Goal: Check status: Check status

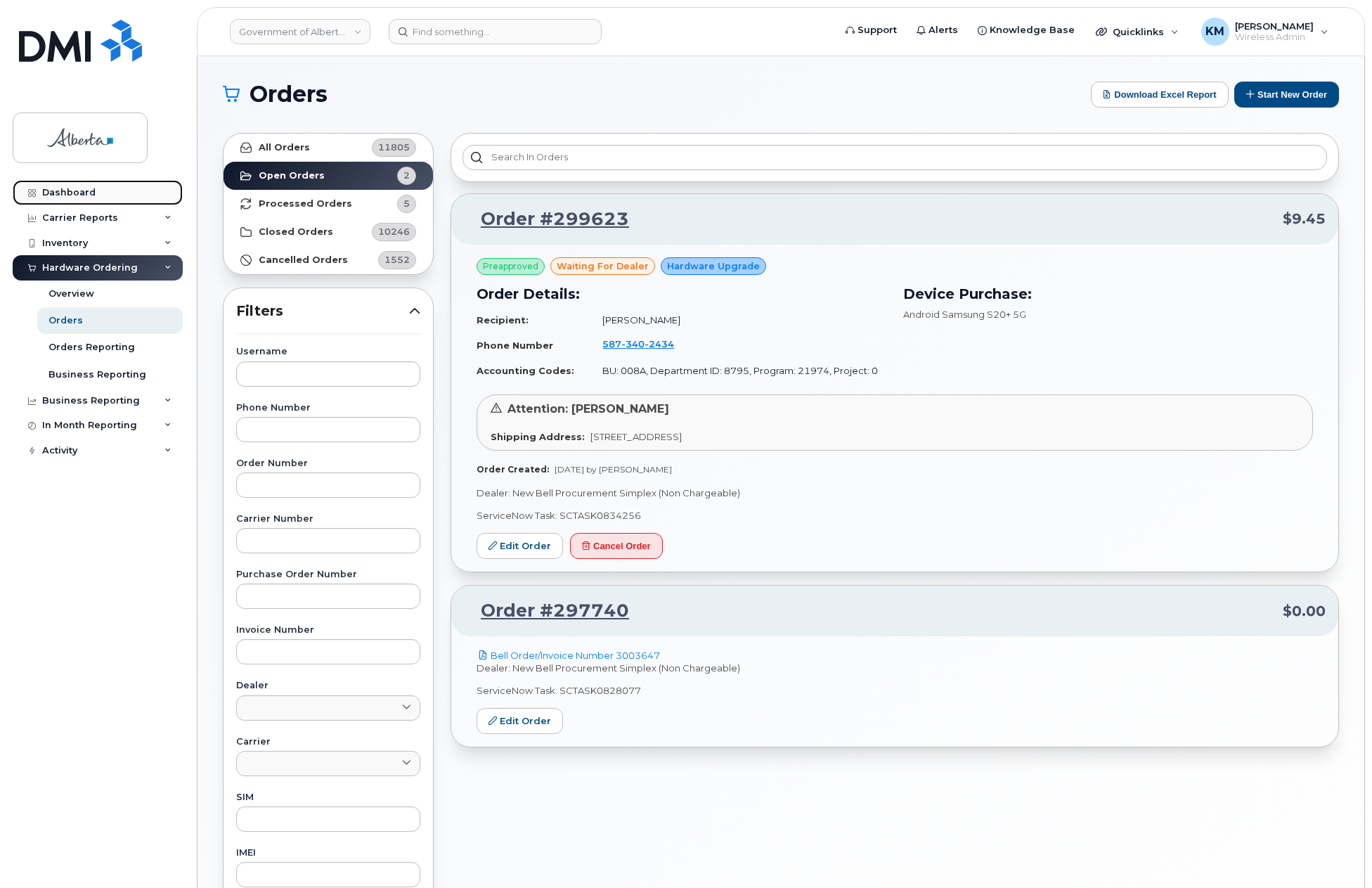
click at [93, 190] on div "Dashboard" at bounding box center [68, 193] width 54 height 12
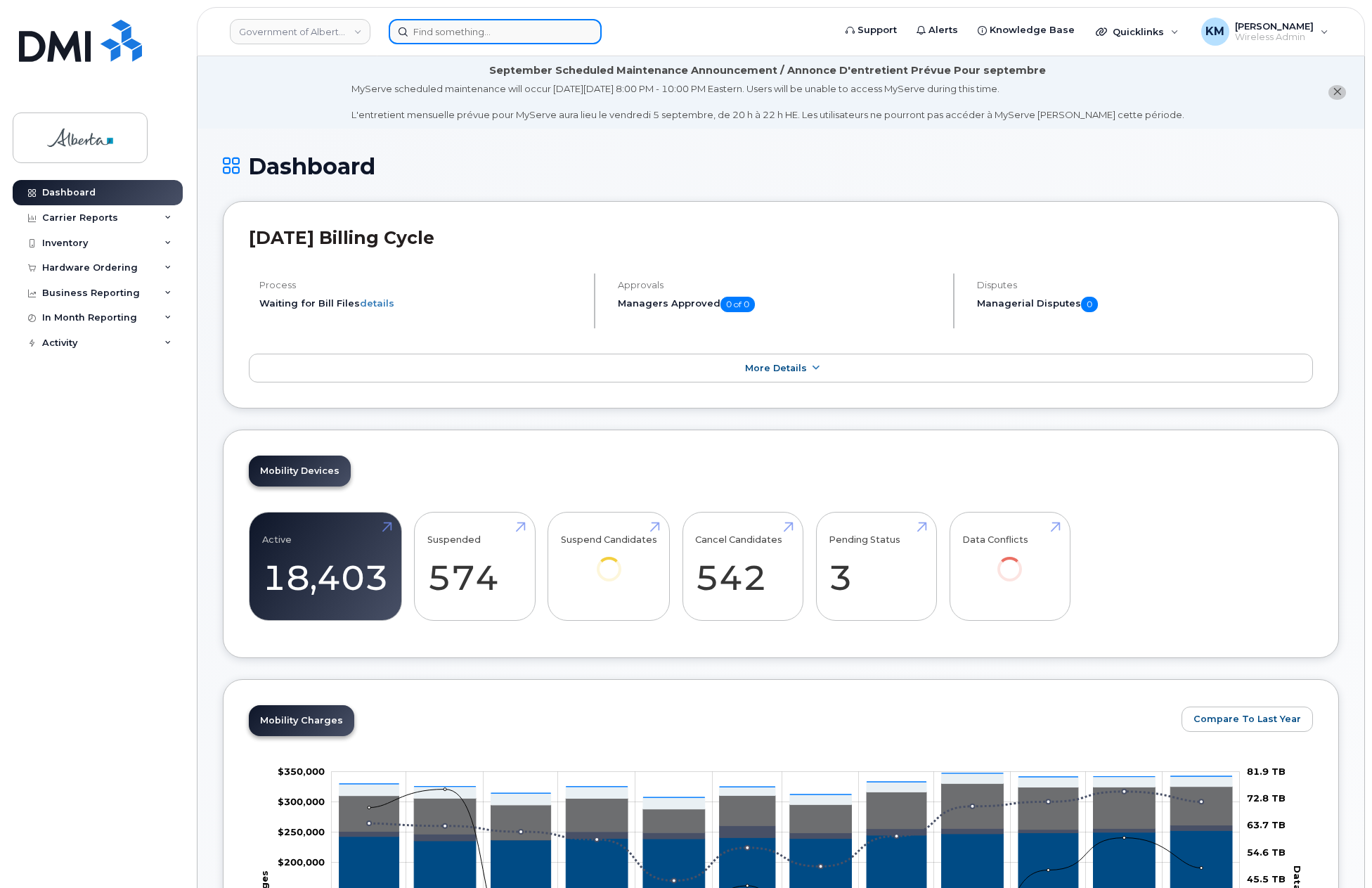
click at [433, 29] on input at bounding box center [495, 31] width 213 height 25
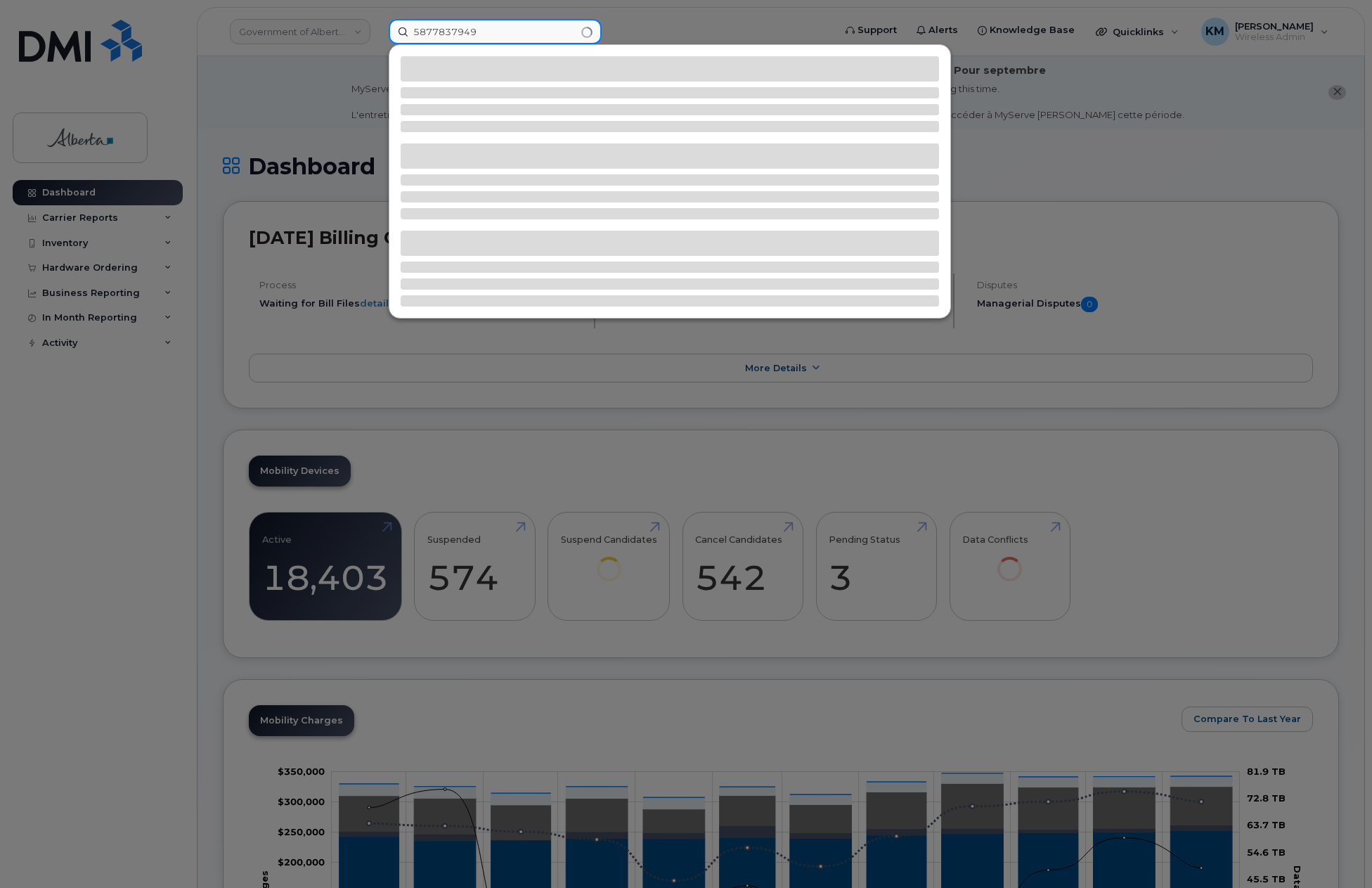
type input "5877837949"
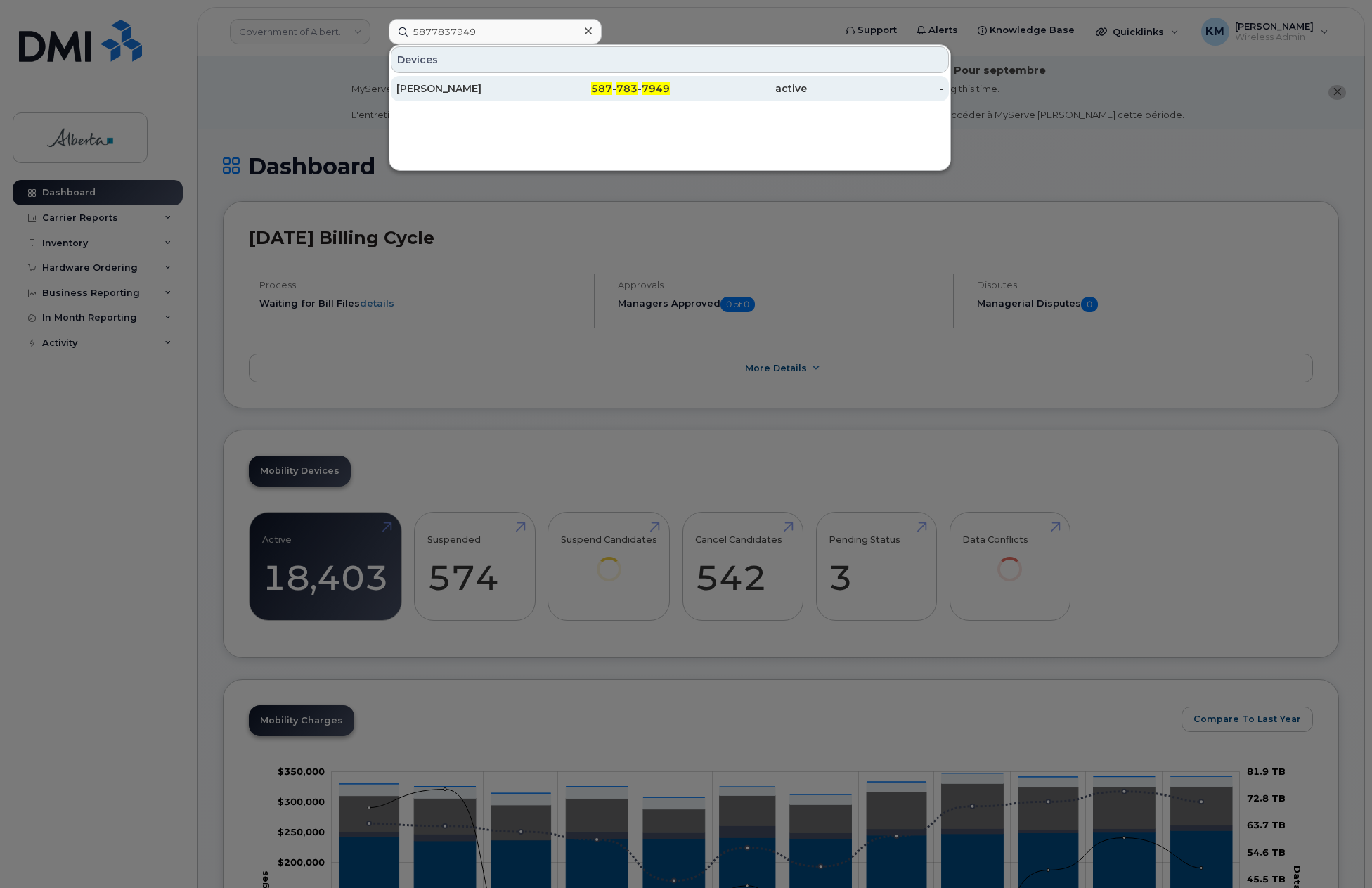
click at [433, 92] on div "[PERSON_NAME]" at bounding box center [465, 89] width 137 height 14
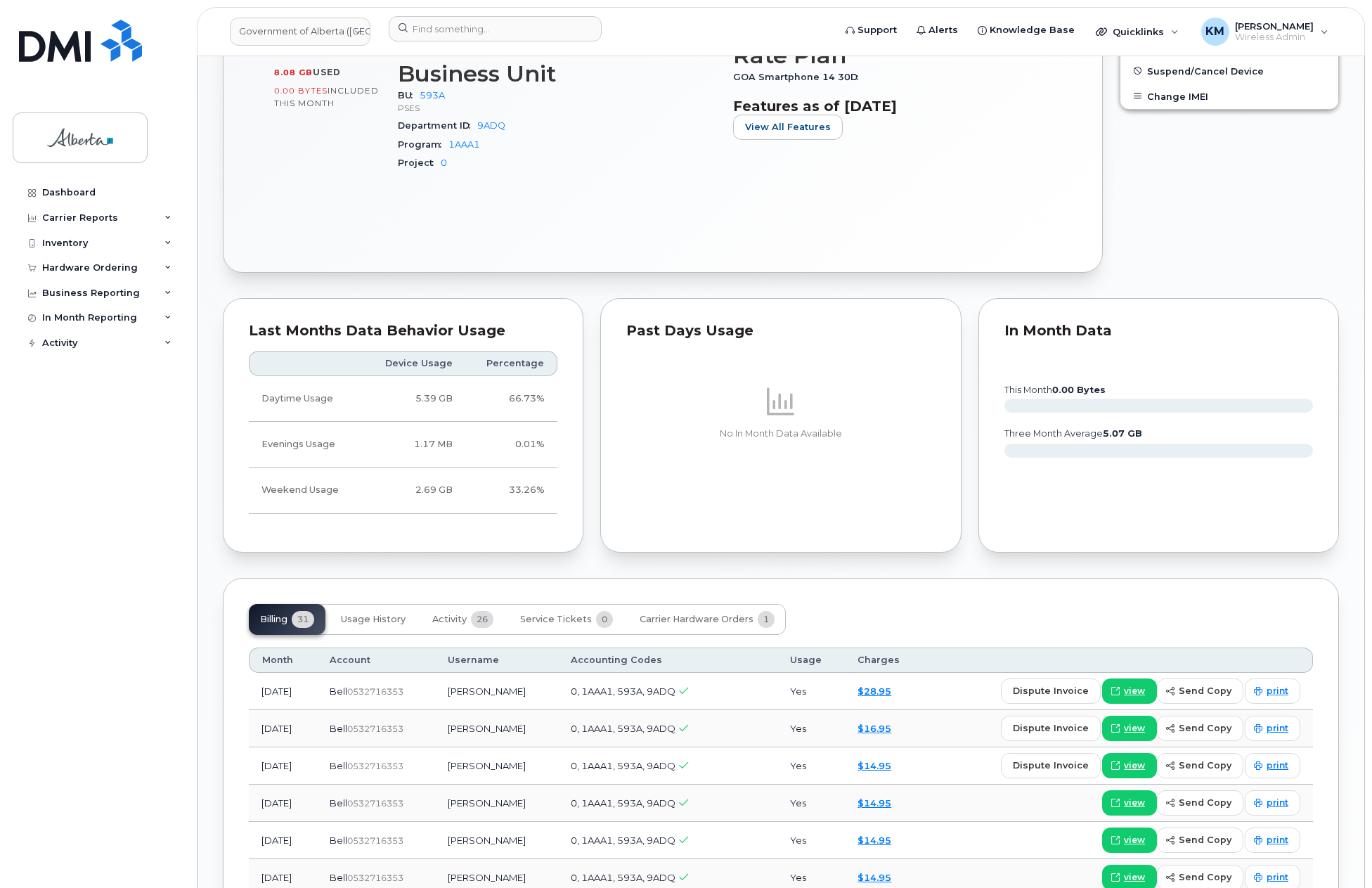
scroll to position [914, 0]
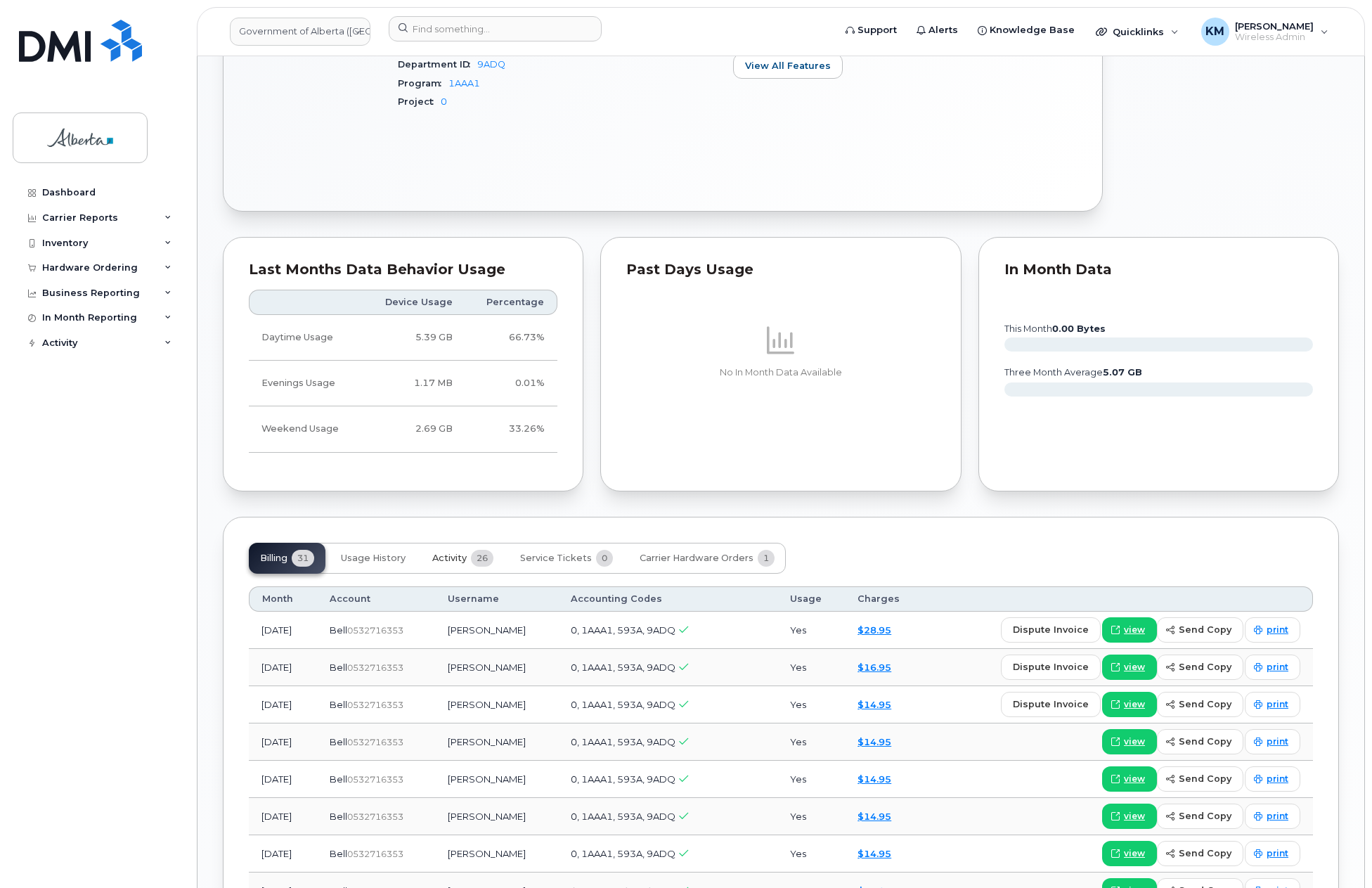
click at [432, 556] on button "Activity 26" at bounding box center [463, 559] width 84 height 31
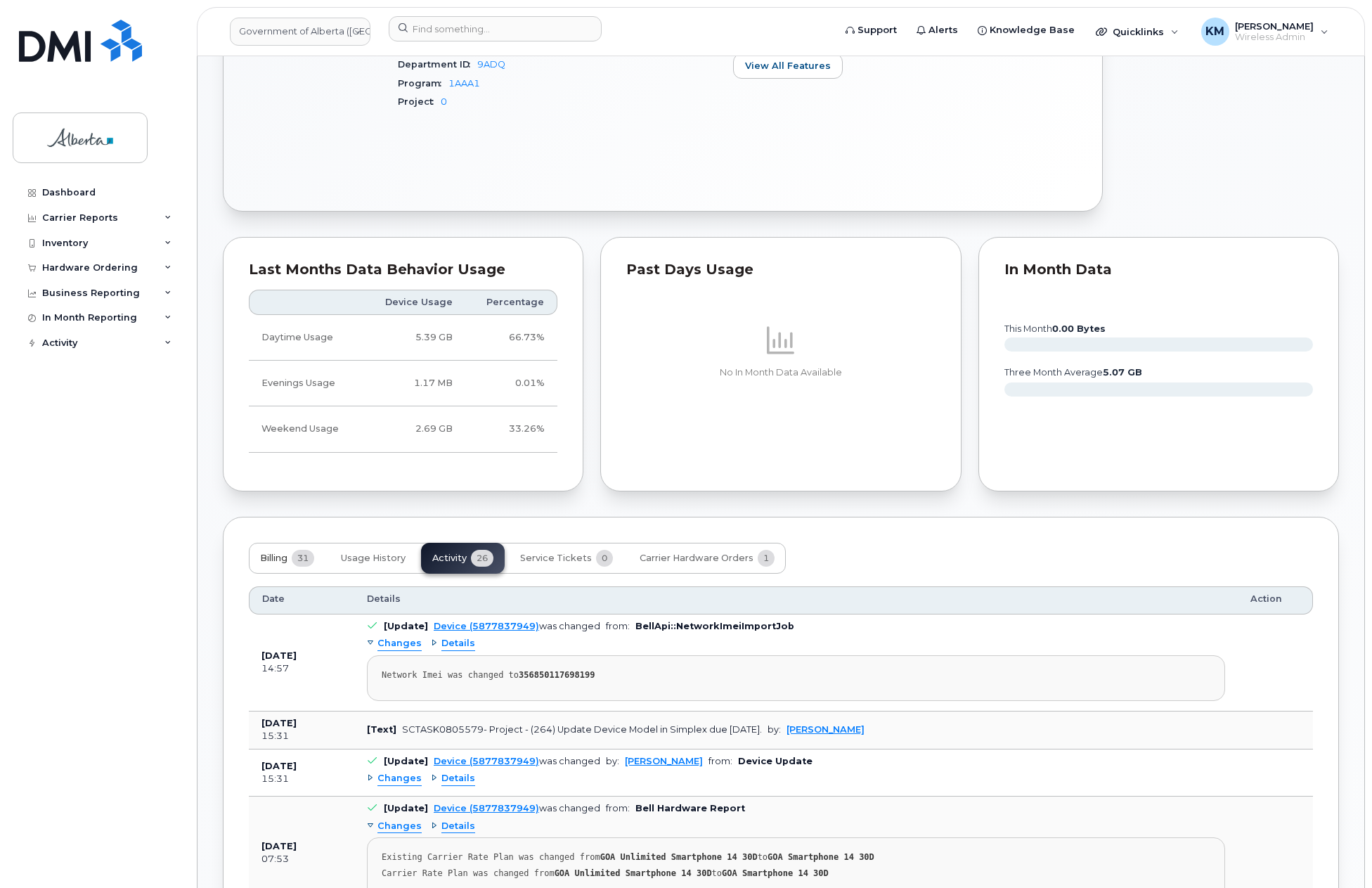
click at [266, 560] on span "Billing" at bounding box center [274, 559] width 27 height 12
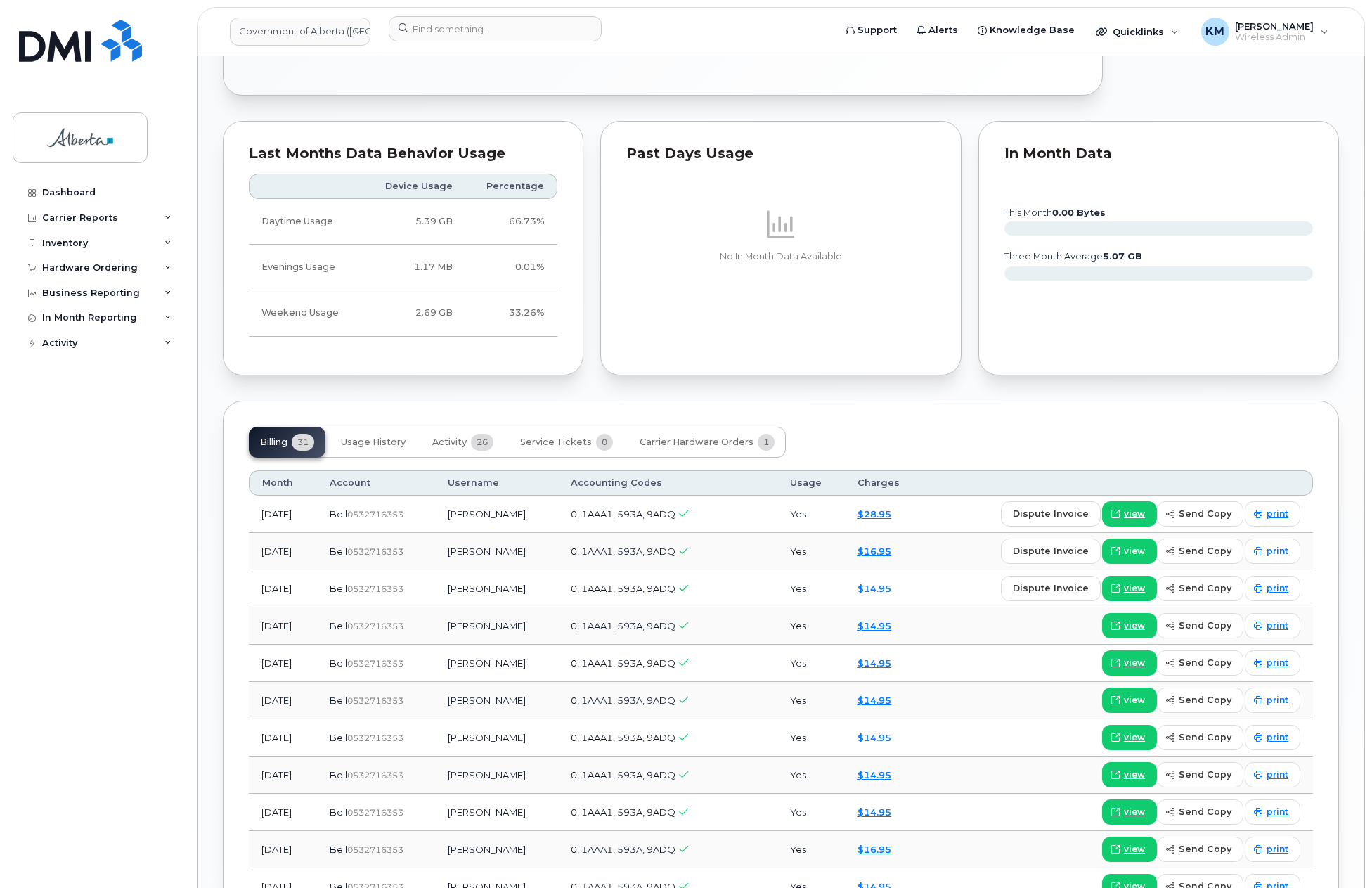
scroll to position [1055, 0]
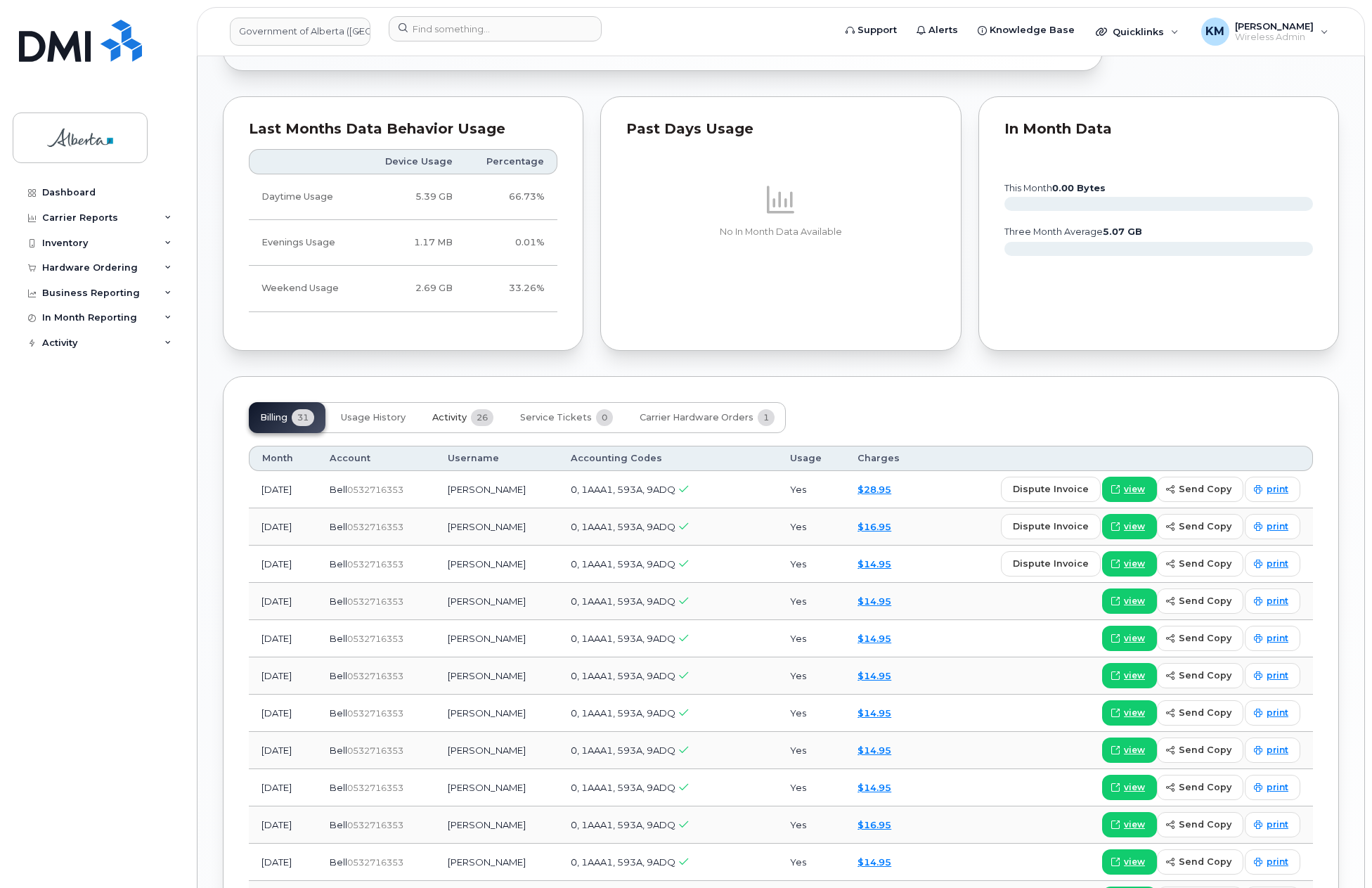
click at [466, 417] on span "Activity" at bounding box center [449, 418] width 34 height 12
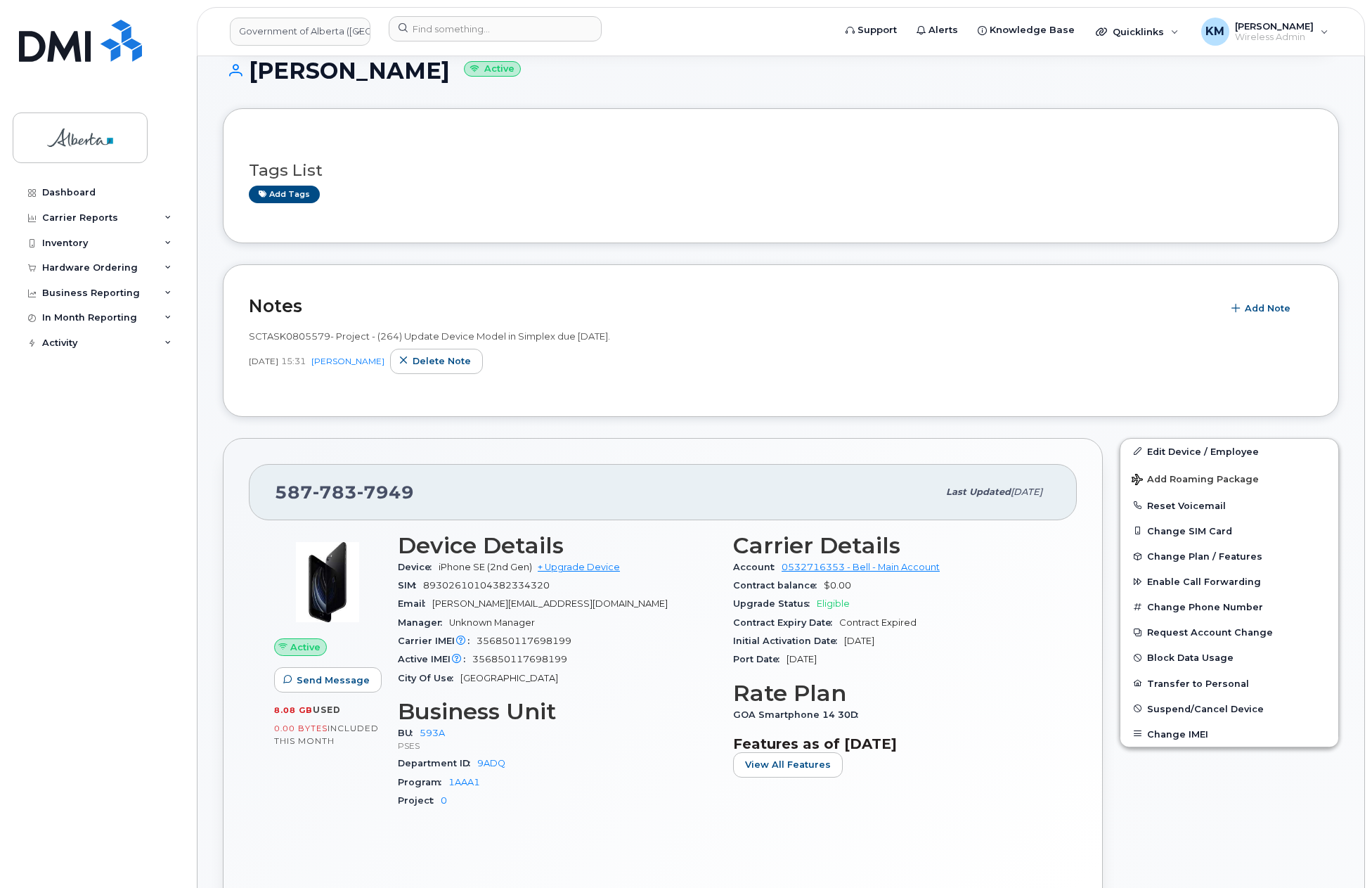
scroll to position [211, 0]
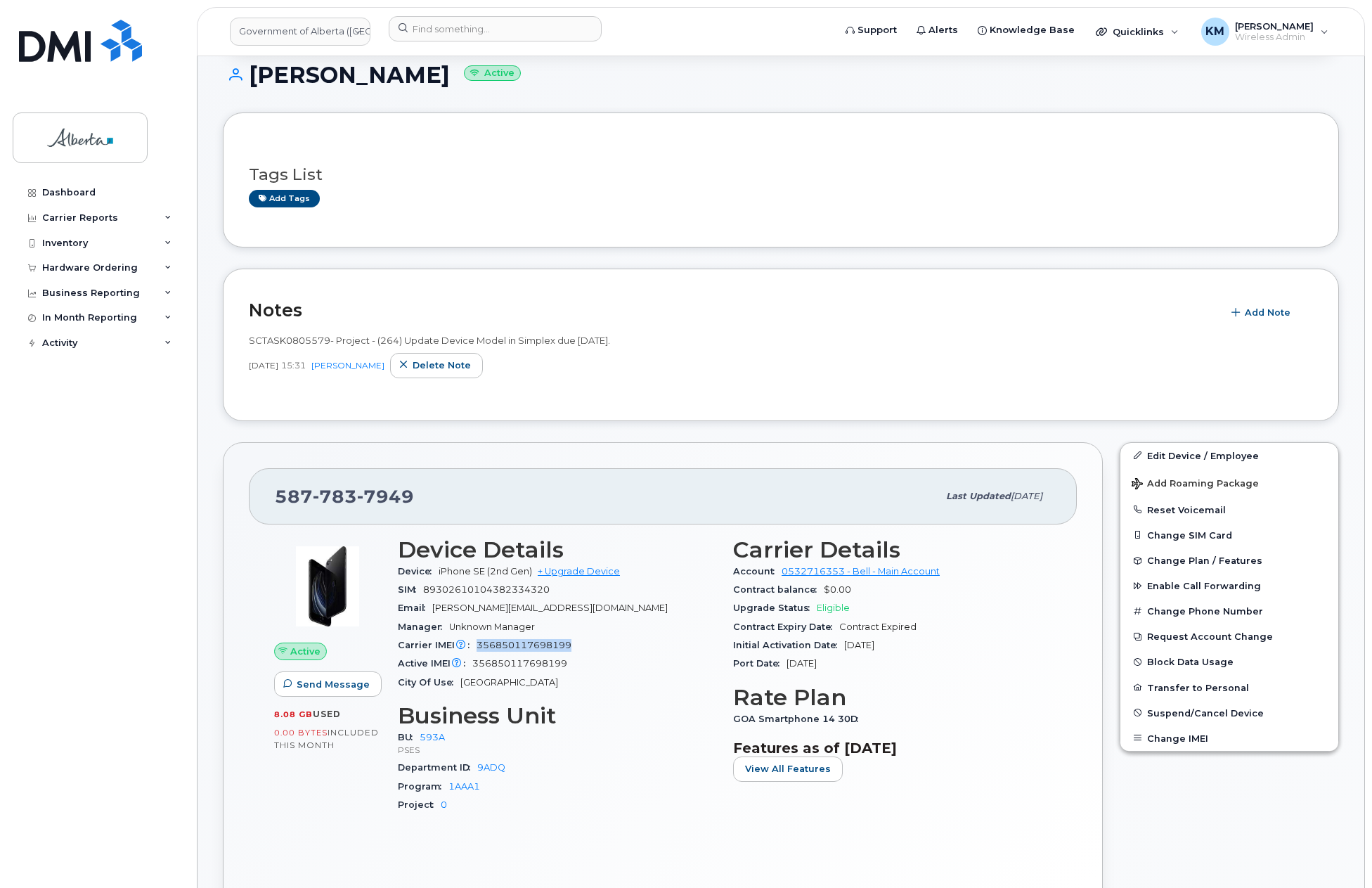
drag, startPoint x: 584, startPoint y: 644, endPoint x: 478, endPoint y: 642, distance: 106.0
click at [478, 642] on div "Carrier IMEI Carrier IMEI is reported during the last billing cycle or change o…" at bounding box center [556, 645] width 319 height 19
copy span "356850117698199"
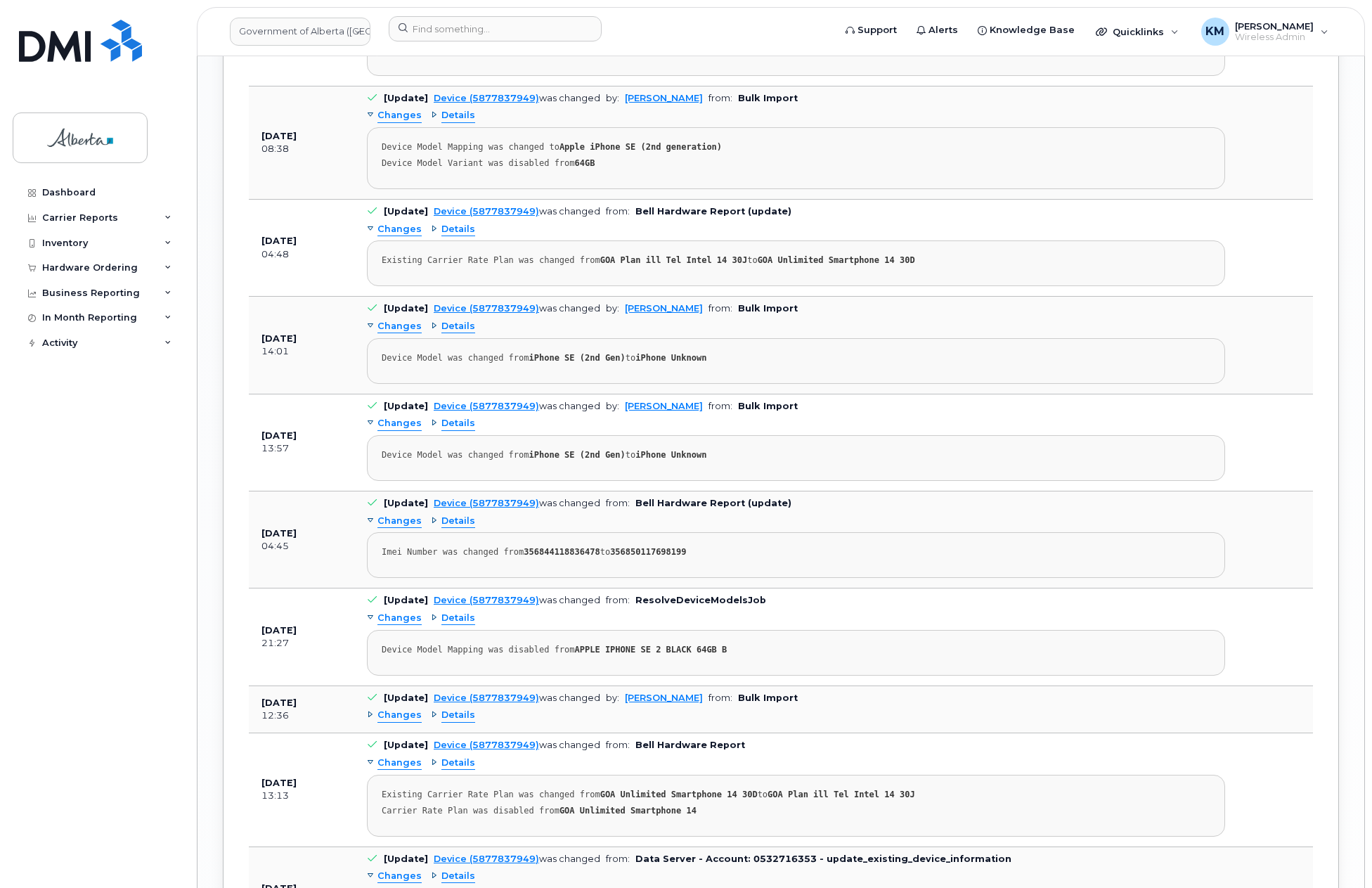
scroll to position [2320, 0]
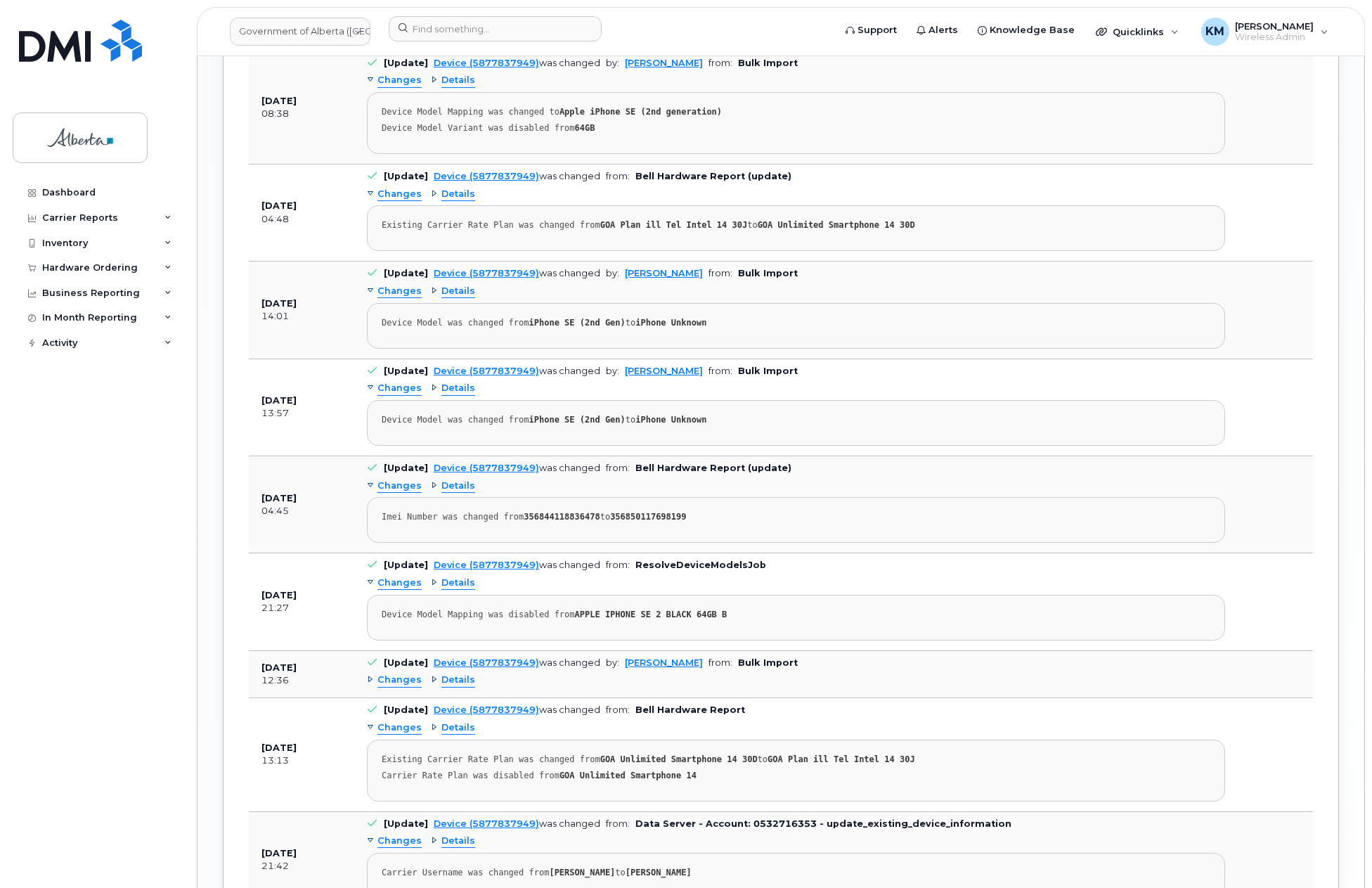
click at [400, 485] on span "Changes" at bounding box center [399, 486] width 44 height 14
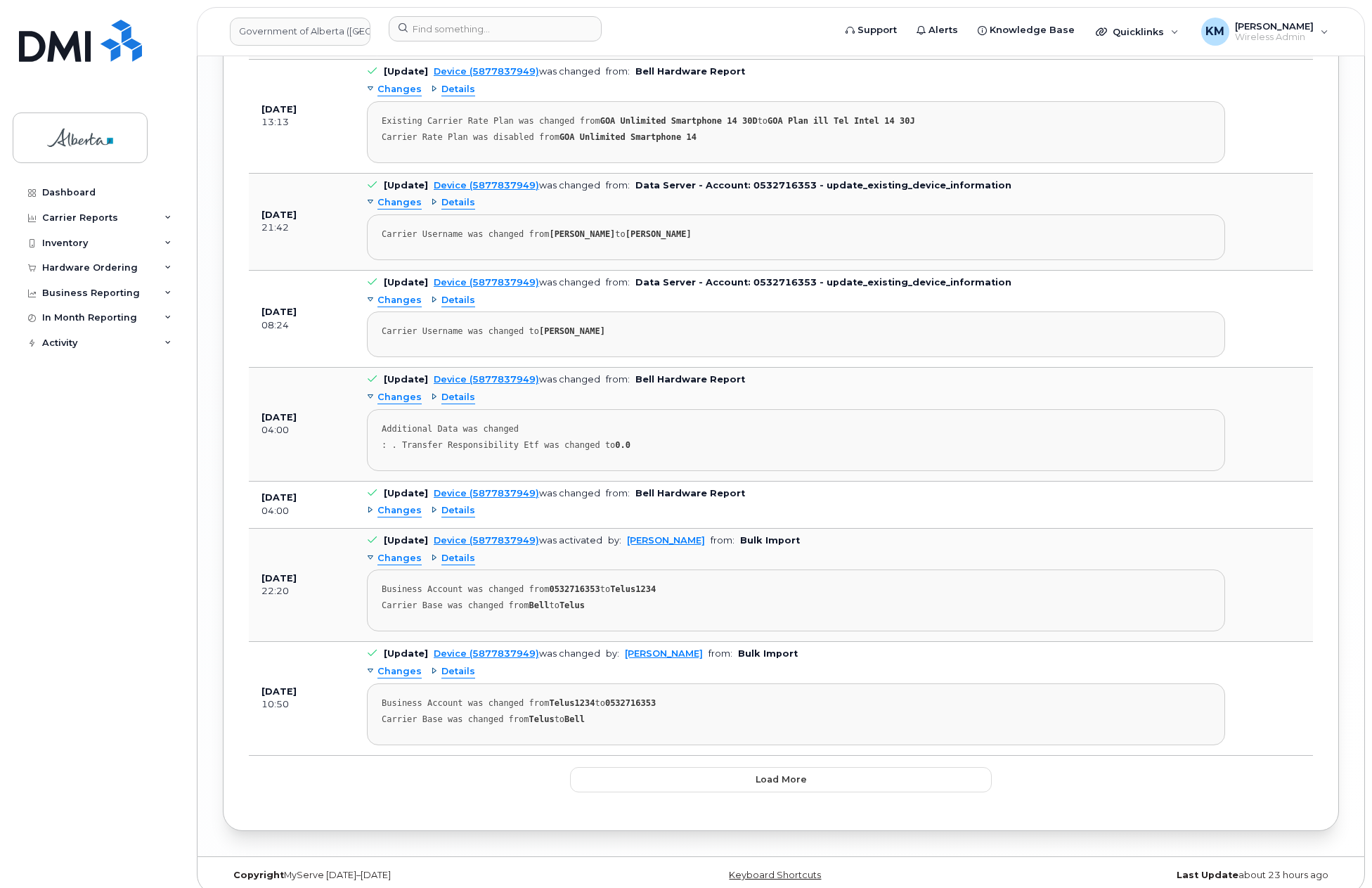
scroll to position [2922, 0]
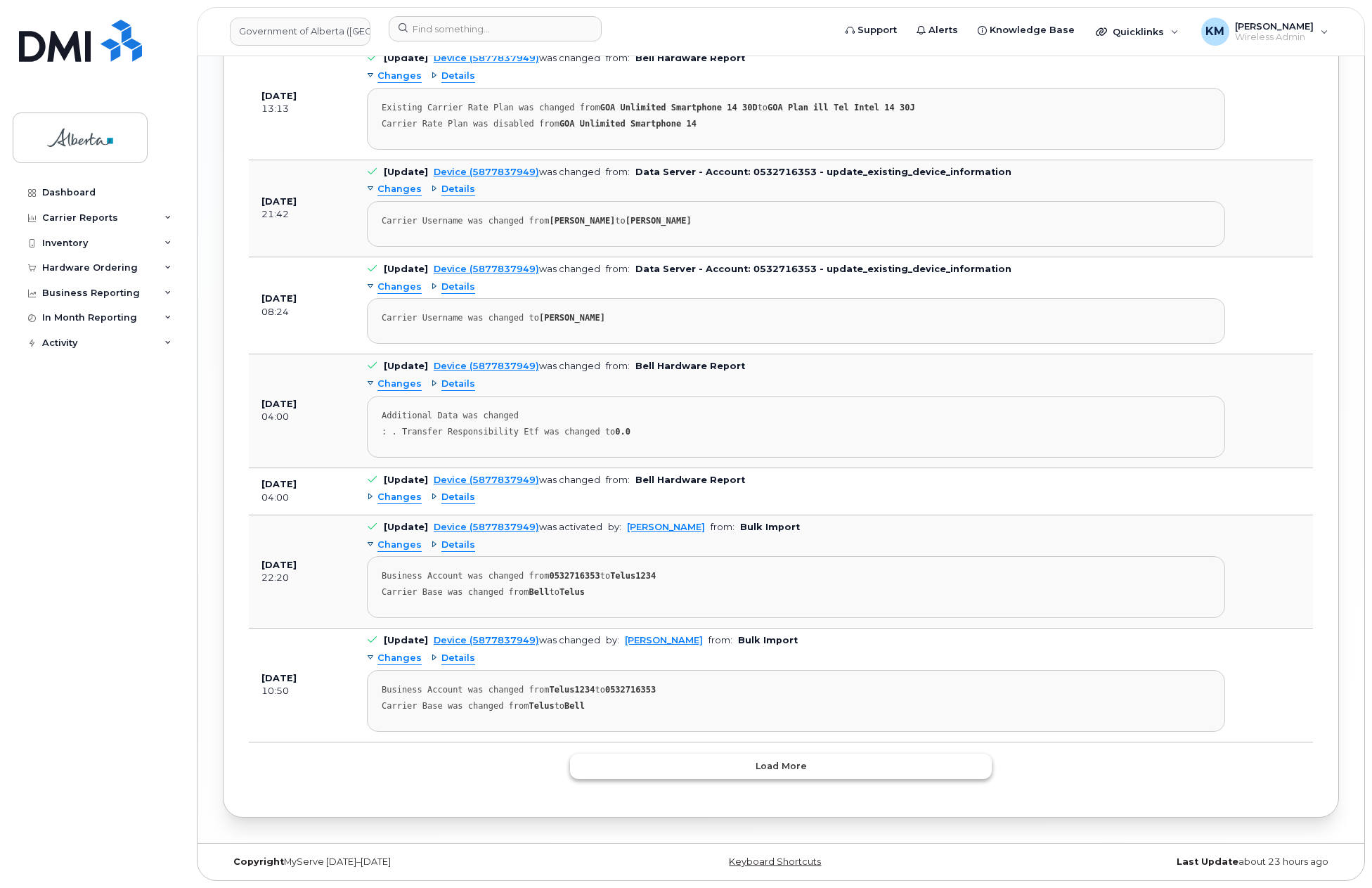
click at [779, 768] on span "Load more" at bounding box center [781, 766] width 52 height 14
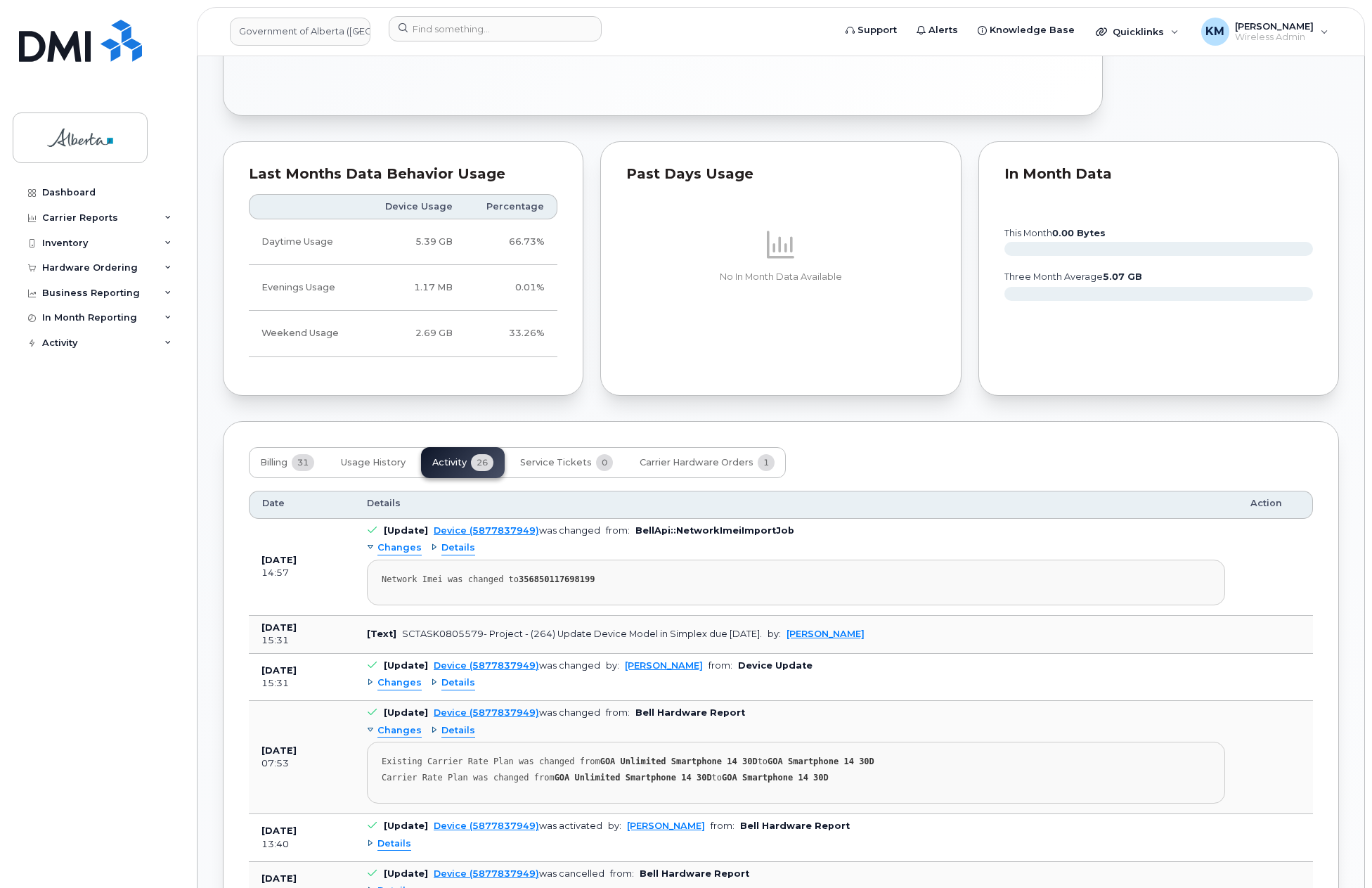
scroll to position [1023, 0]
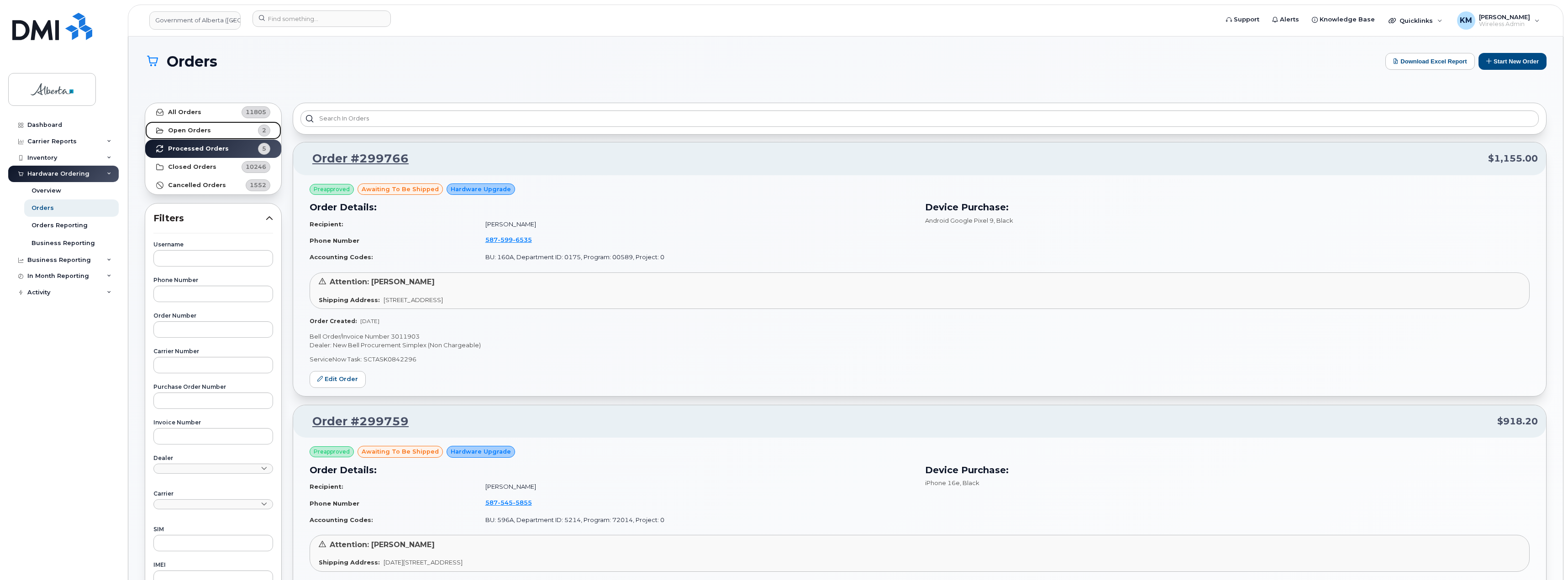
click at [185, 130] on strong "Open Orders" at bounding box center [189, 131] width 43 height 8
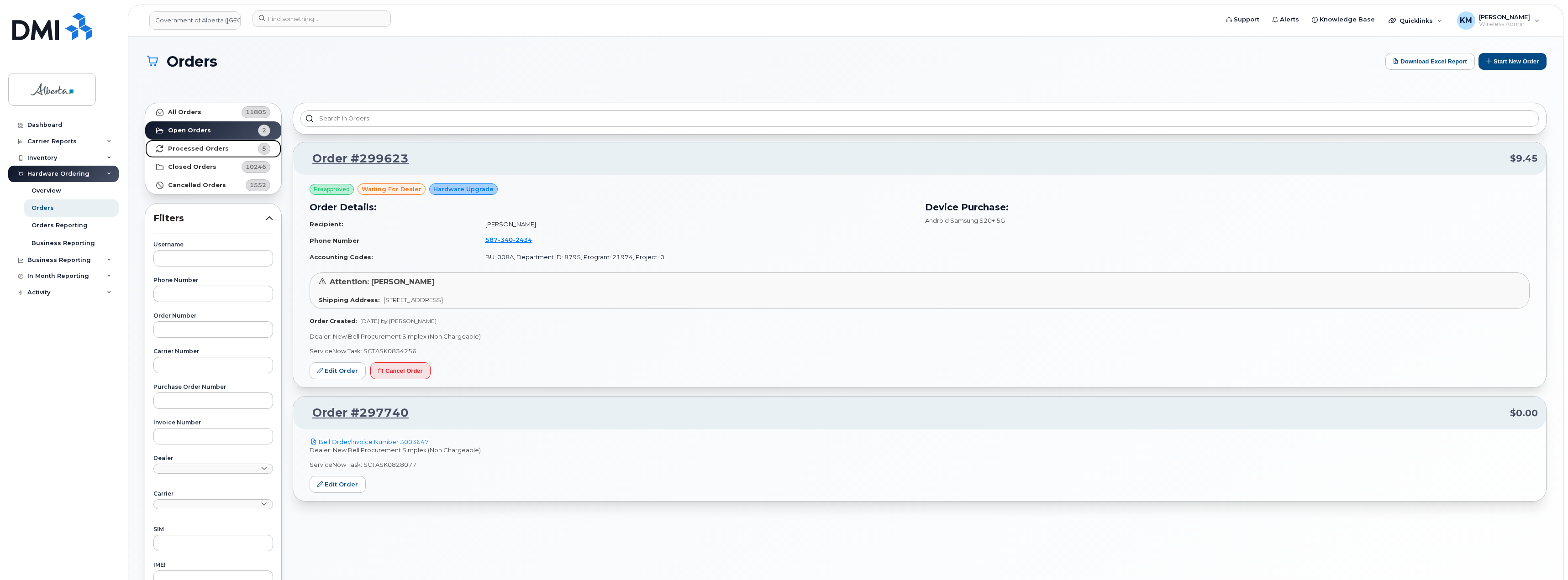
click at [195, 145] on strong "Processed Orders" at bounding box center [198, 149] width 61 height 8
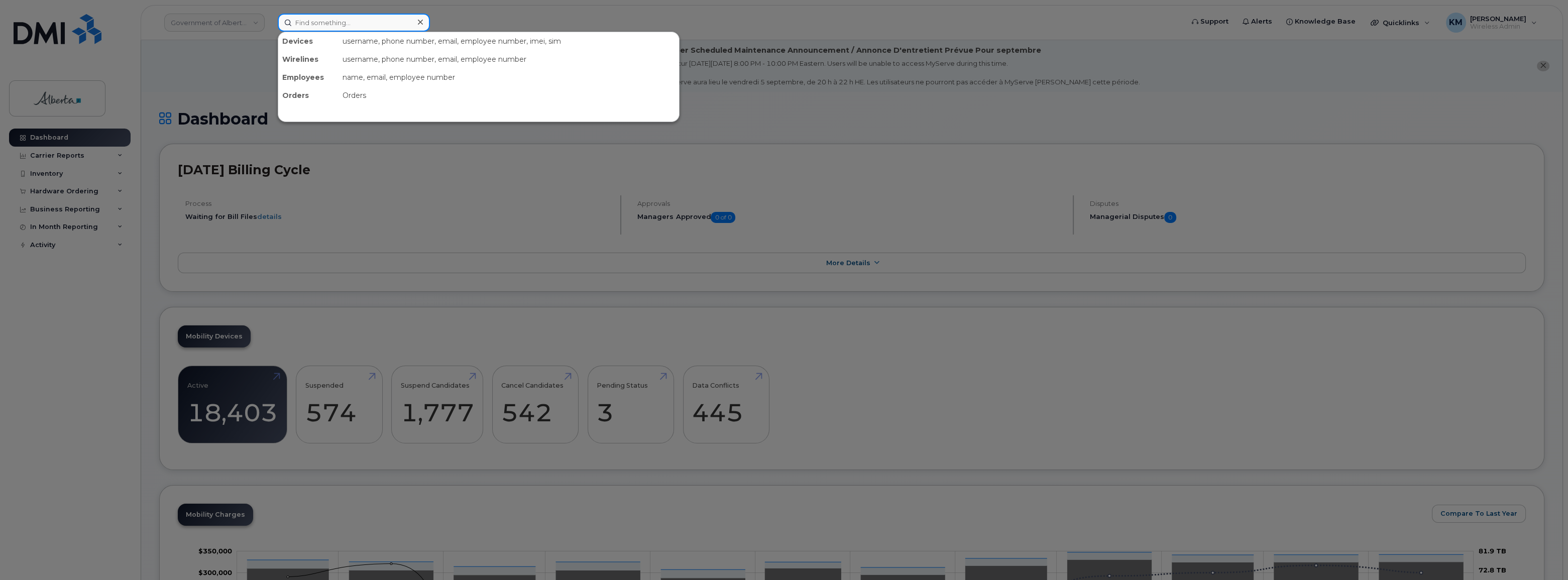
click at [381, 24] on input at bounding box center [354, 22] width 152 height 18
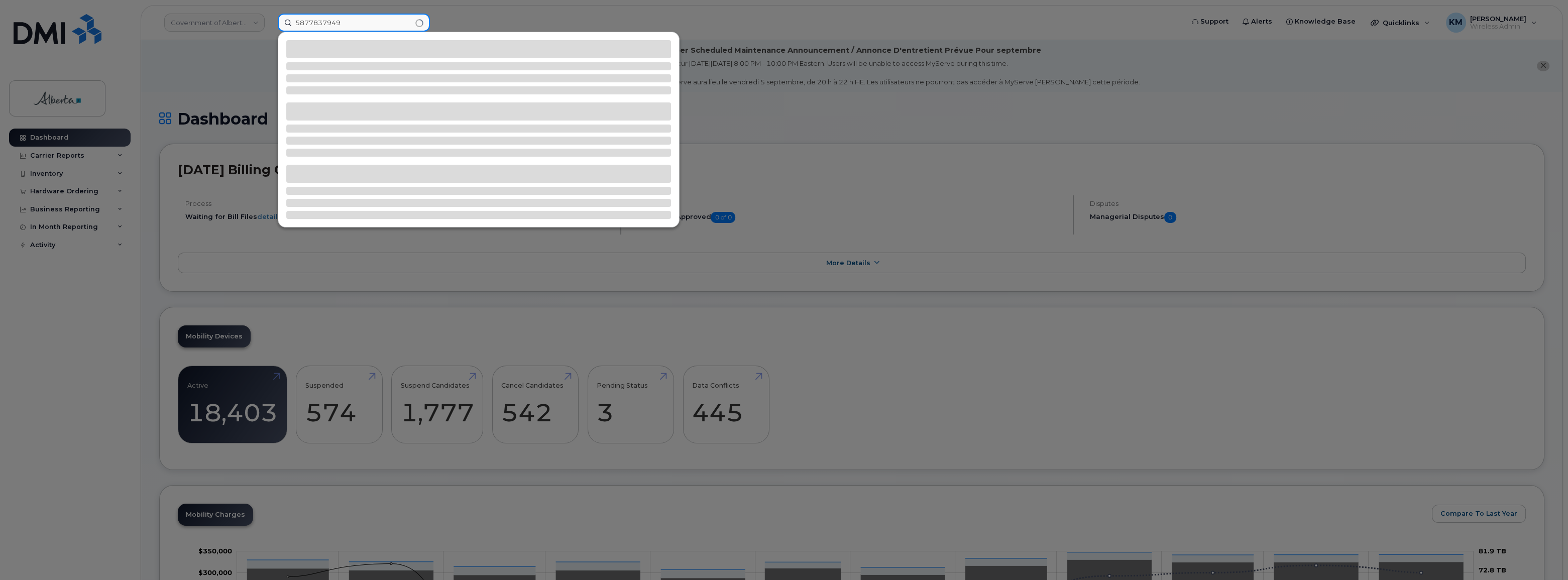
type input "5877837949"
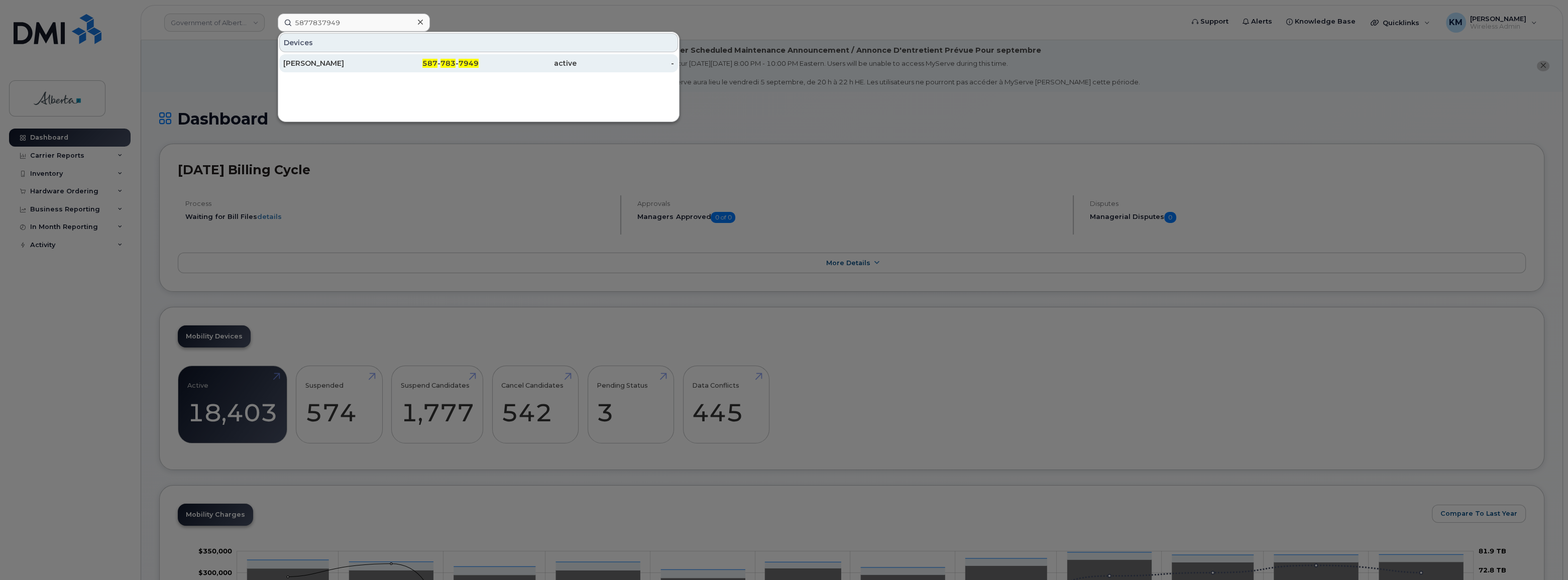
click at [393, 56] on div "587 - 783 - 7949" at bounding box center [430, 63] width 98 height 18
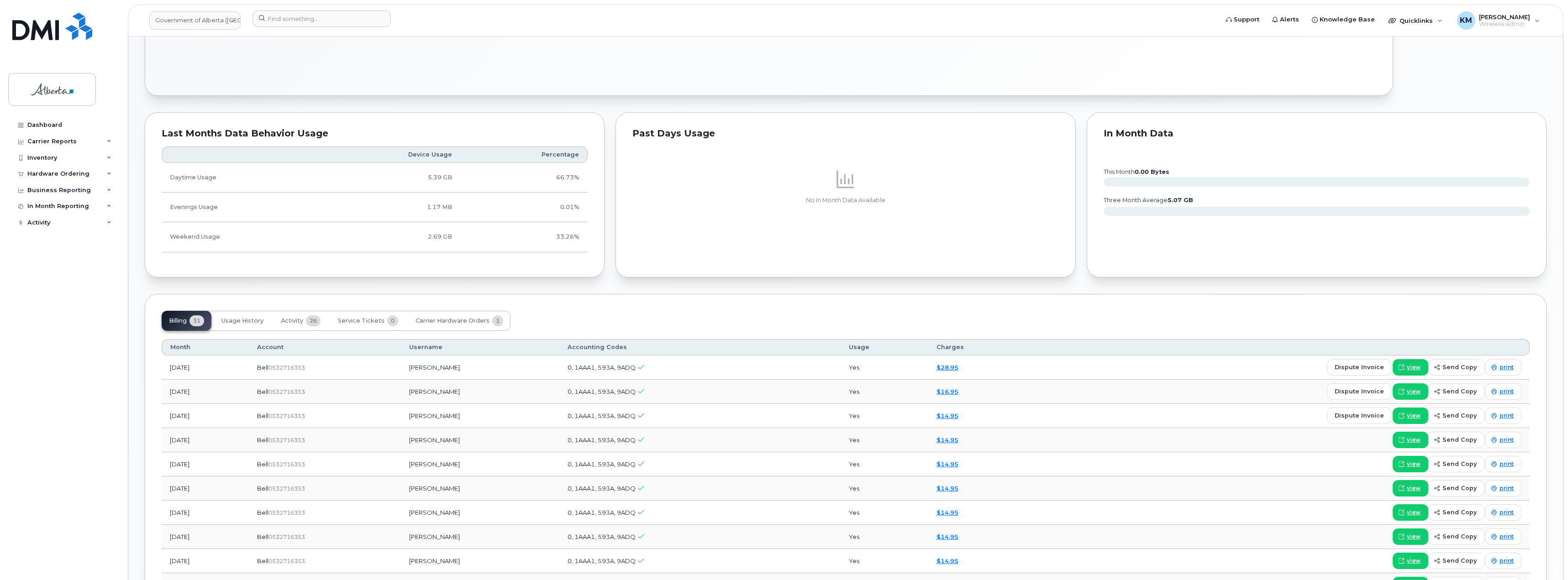
scroll to position [639, 0]
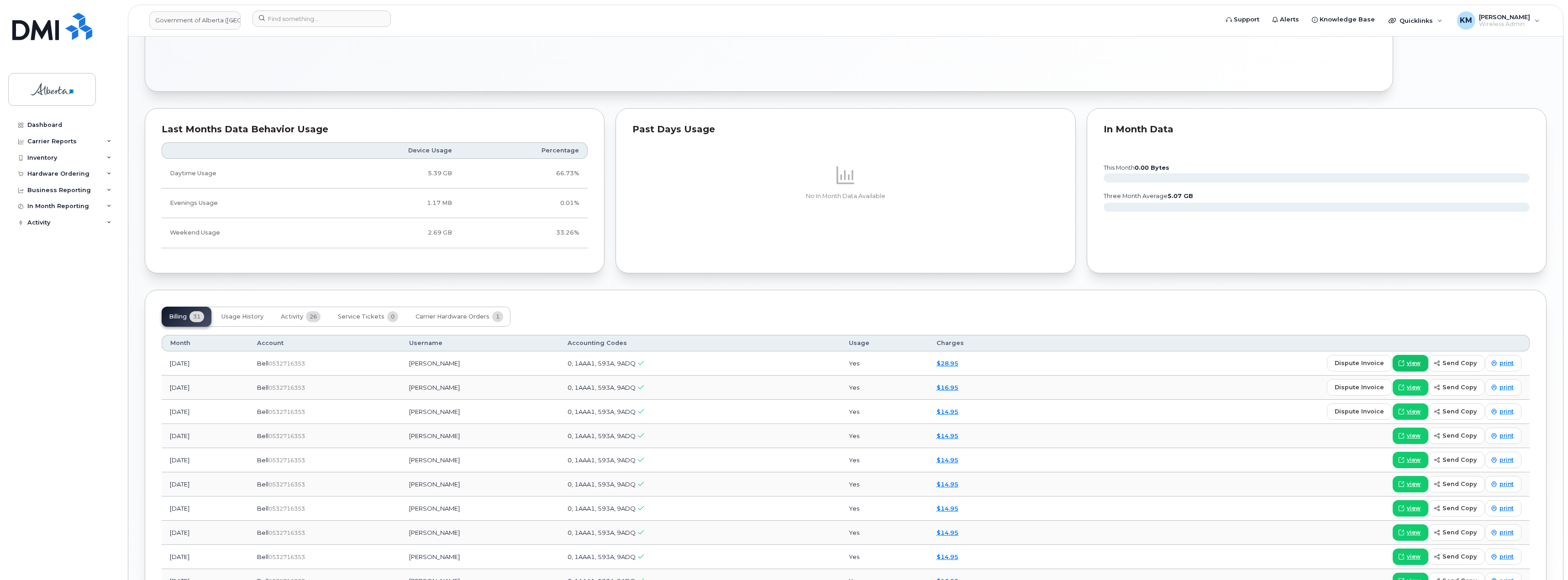
click at [1418, 362] on span "view" at bounding box center [1414, 363] width 14 height 8
